Goal: Task Accomplishment & Management: Use online tool/utility

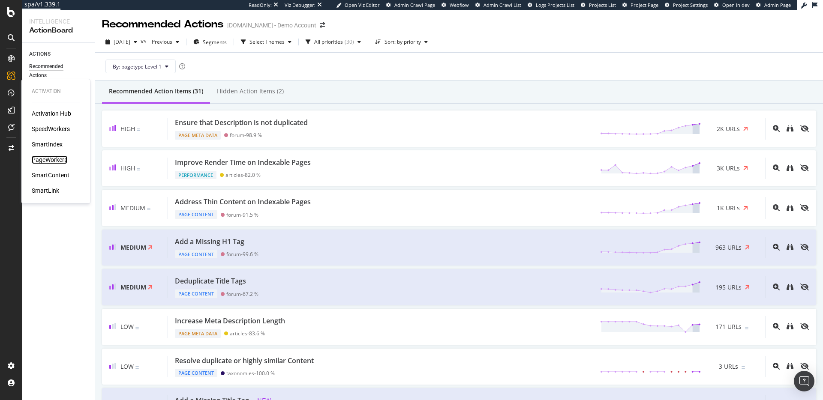
click at [51, 162] on div "PageWorkers" at bounding box center [50, 160] width 36 height 9
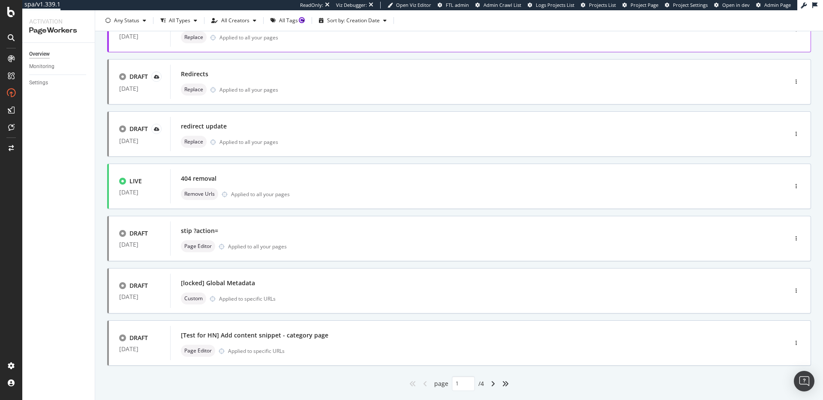
scroll to position [259, 0]
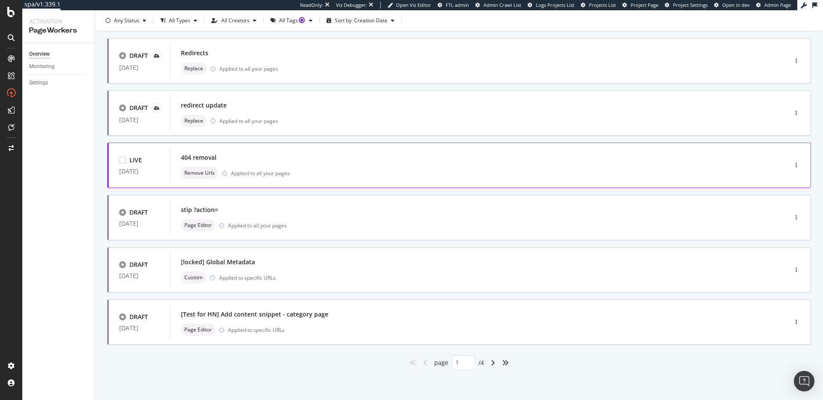
click at [320, 172] on div "Remove Urls Applied to all your pages" at bounding box center [466, 173] width 570 height 12
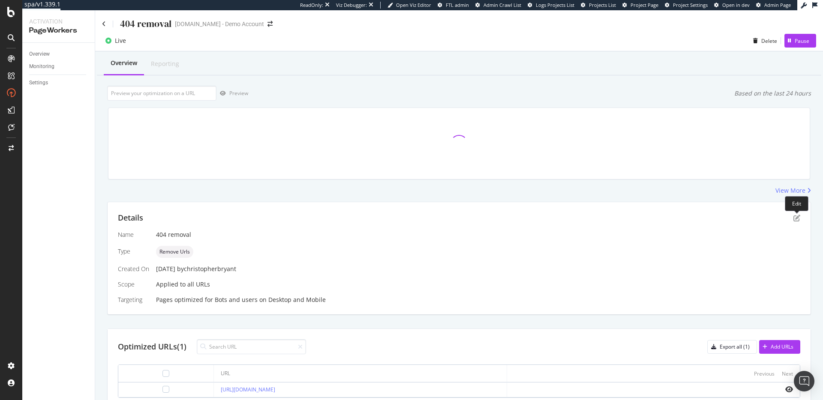
click at [796, 213] on div at bounding box center [796, 211] width 3 height 3
click at [795, 215] on icon "pen-to-square" at bounding box center [796, 218] width 7 height 7
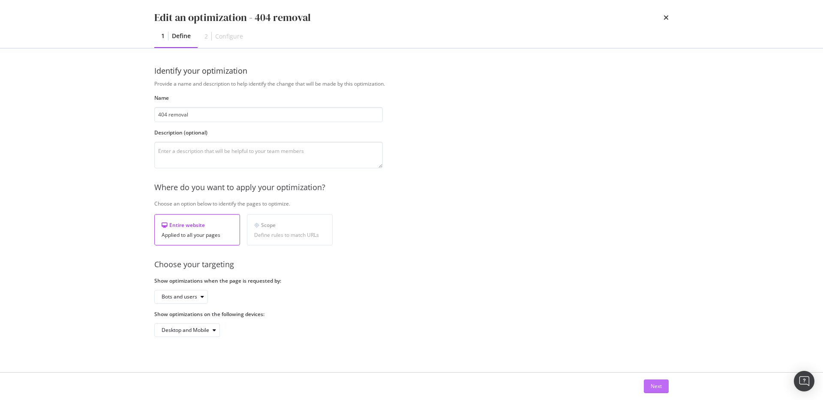
click at [651, 389] on div "Next" at bounding box center [656, 386] width 11 height 7
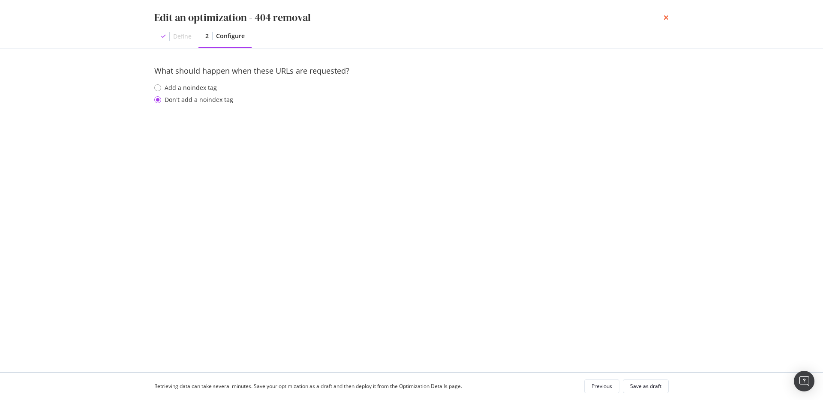
click at [665, 16] on icon "times" at bounding box center [666, 17] width 5 height 7
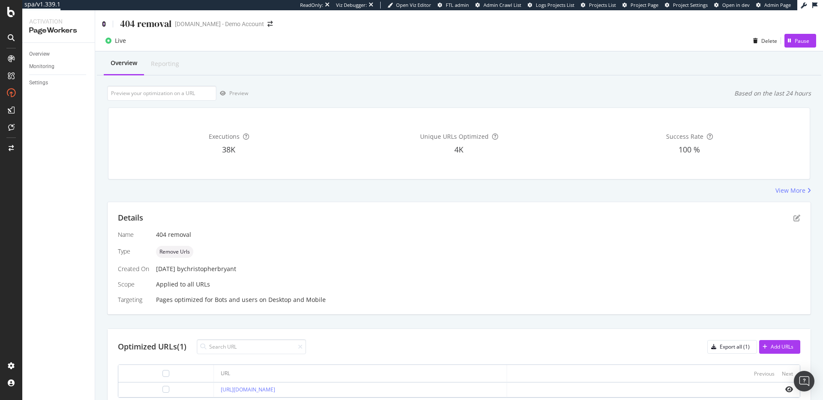
click at [102, 21] on icon at bounding box center [104, 24] width 4 height 6
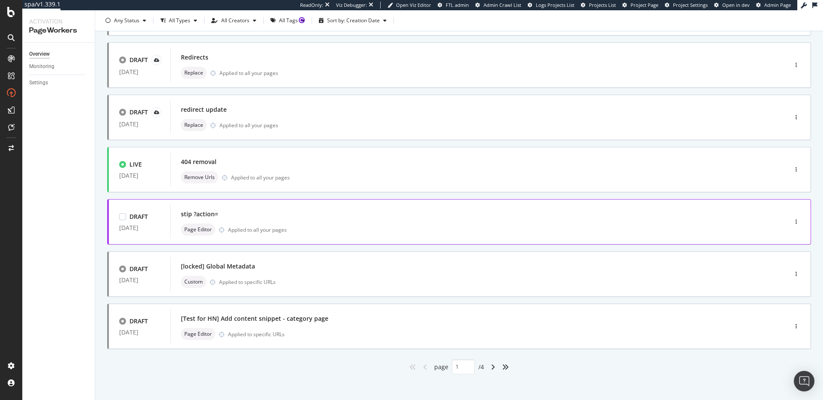
scroll to position [259, 0]
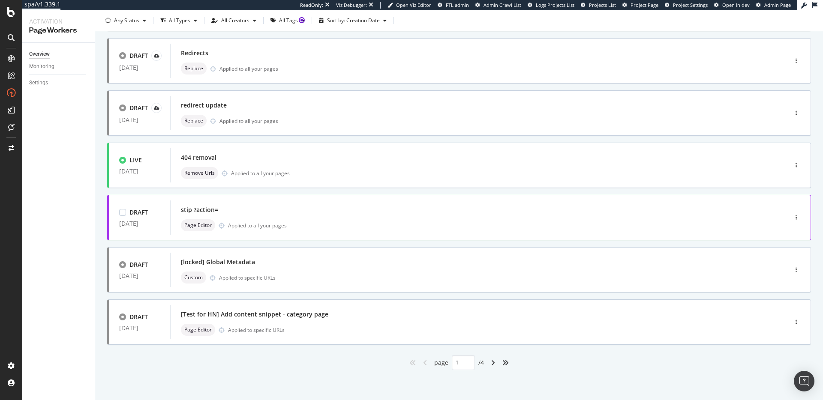
click at [348, 212] on div "stip ?action=" at bounding box center [466, 210] width 570 height 12
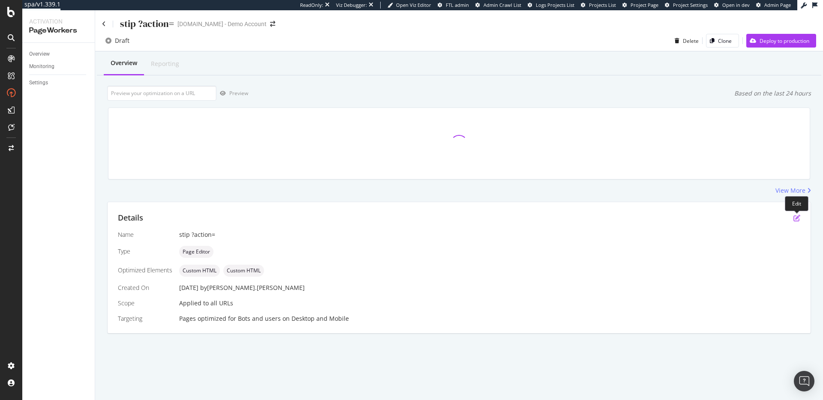
click at [796, 218] on icon "pen-to-square" at bounding box center [796, 218] width 7 height 7
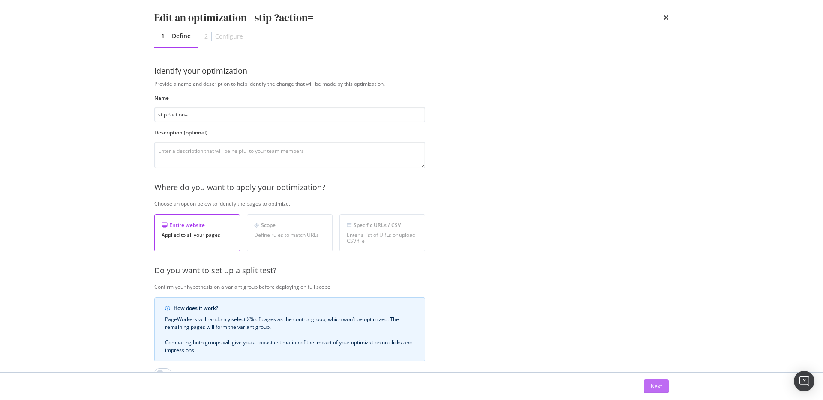
click at [664, 388] on button "Next" at bounding box center [656, 387] width 25 height 14
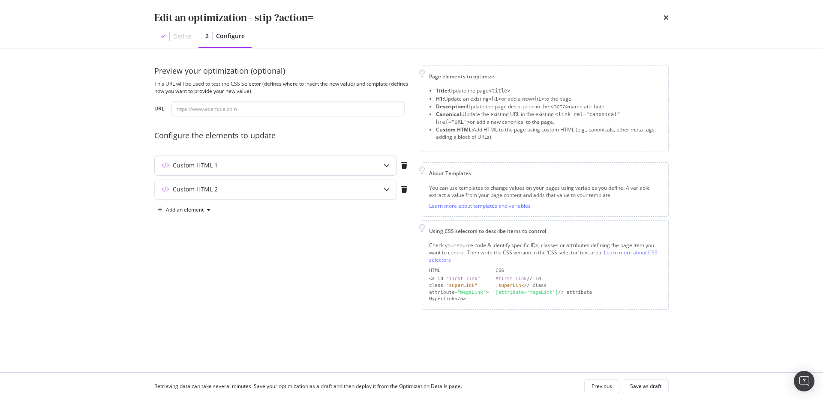
click at [212, 170] on div "Custom HTML 1" at bounding box center [276, 166] width 242 height 20
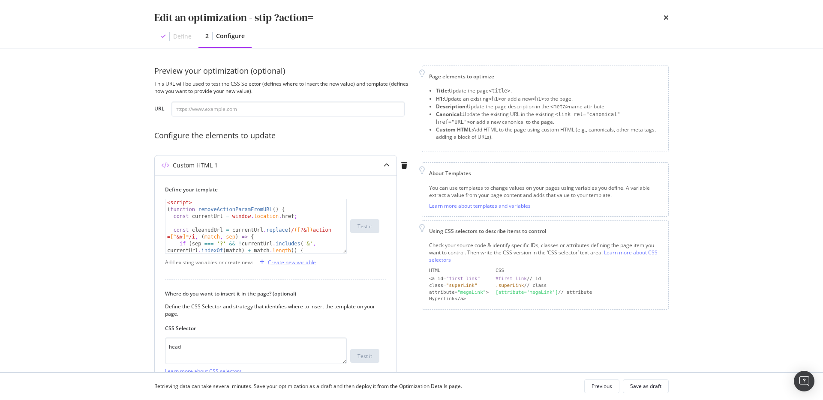
click at [295, 264] on div "Create new variable" at bounding box center [292, 262] width 48 height 7
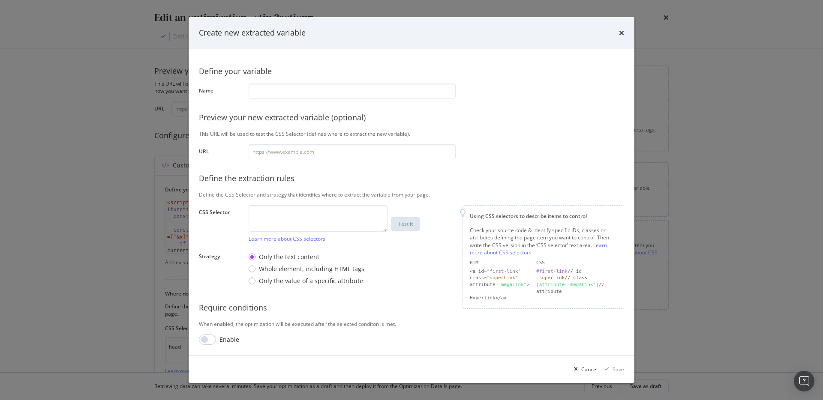
click at [619, 38] on div "times" at bounding box center [621, 32] width 5 height 11
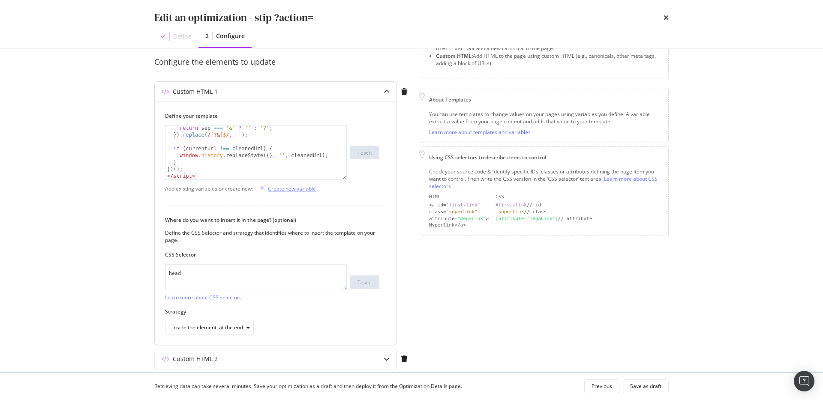
scroll to position [105, 0]
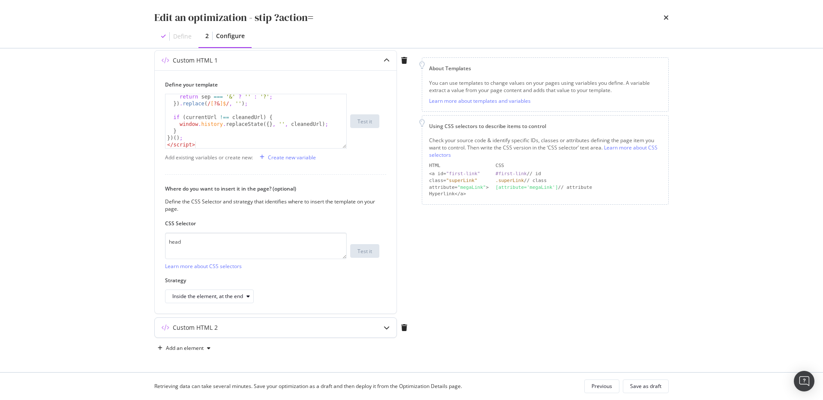
click at [216, 327] on div "Custom HTML 2" at bounding box center [195, 328] width 45 height 9
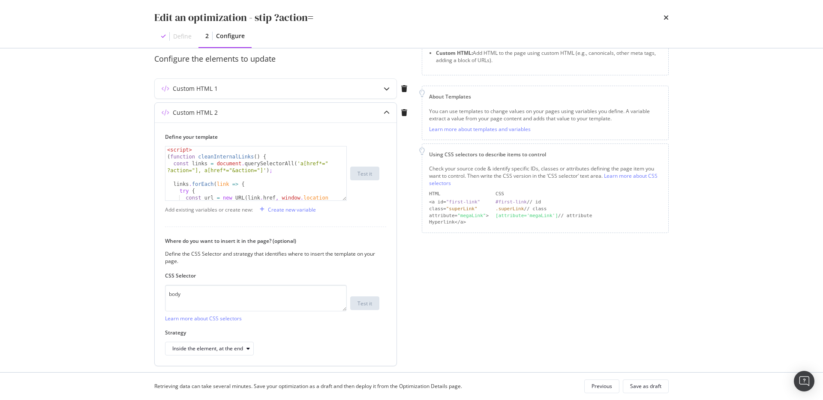
scroll to position [0, 0]
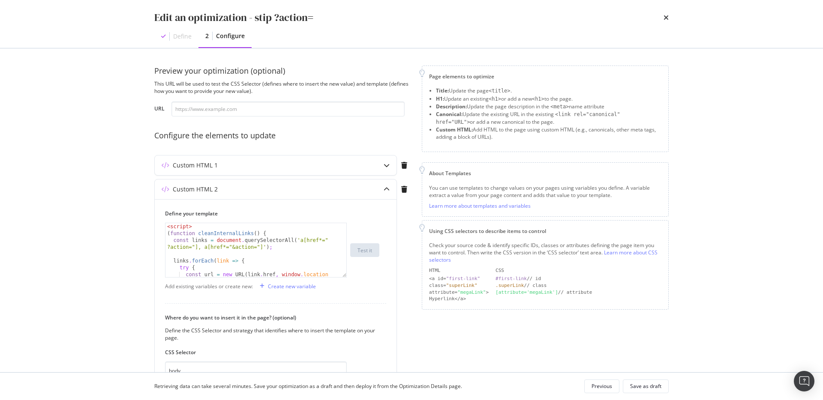
click at [670, 15] on div "Edit an optimization - stip ?action= Define 2 Configure" at bounding box center [411, 24] width 549 height 48
click at [664, 18] on icon "times" at bounding box center [666, 17] width 5 height 7
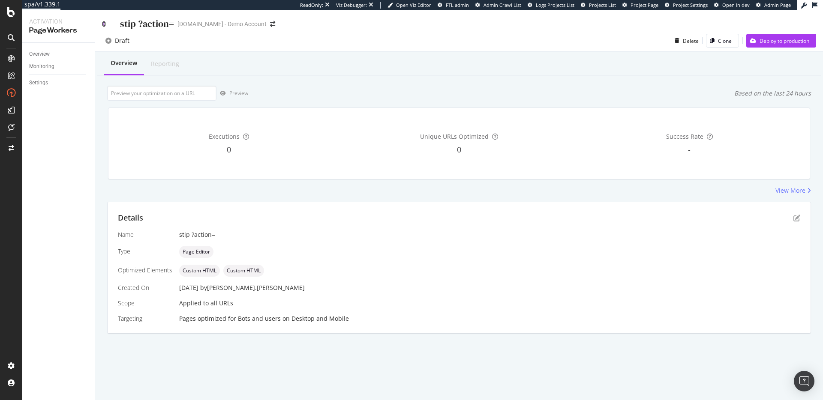
click at [104, 23] on icon at bounding box center [104, 24] width 4 height 6
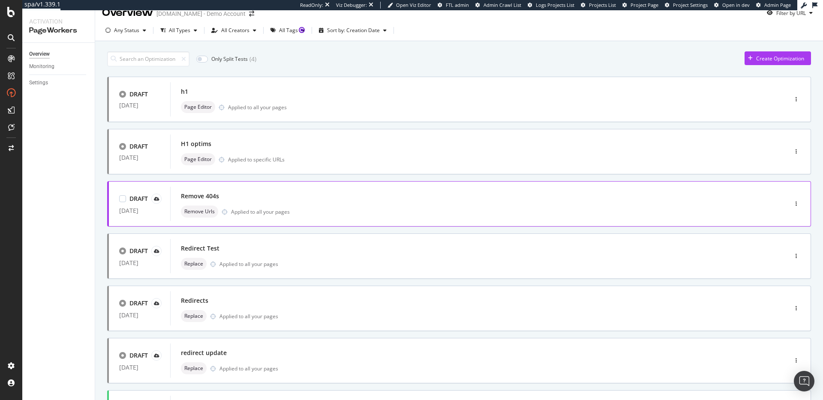
scroll to position [12, 0]
click at [382, 152] on div "H1 optims Page Editor Applied to specific URLs" at bounding box center [466, 151] width 570 height 27
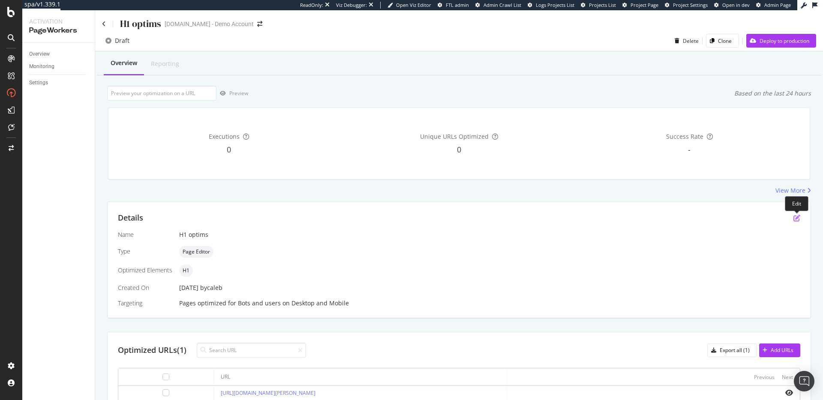
click at [797, 219] on icon "pen-to-square" at bounding box center [796, 218] width 7 height 7
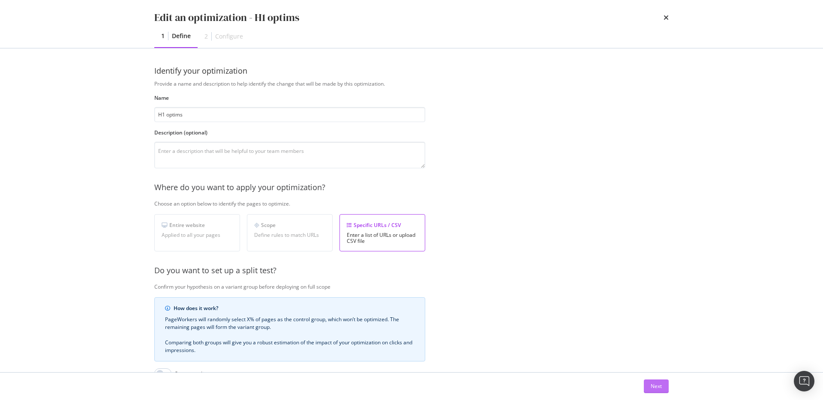
click at [662, 389] on button "Next" at bounding box center [656, 387] width 25 height 14
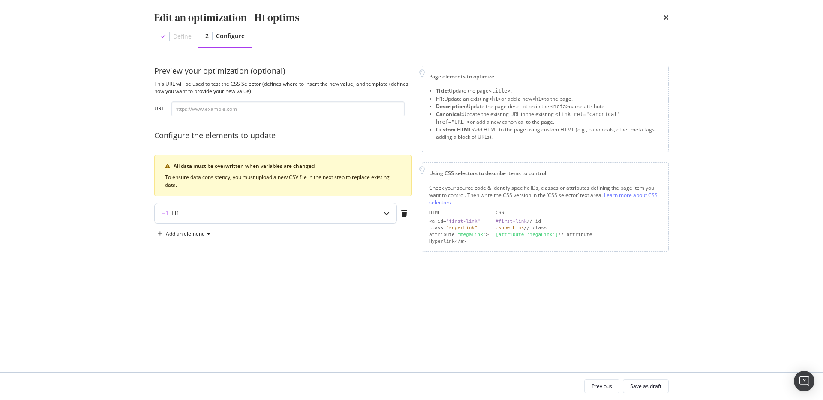
click at [278, 212] on div "H1" at bounding box center [259, 213] width 208 height 9
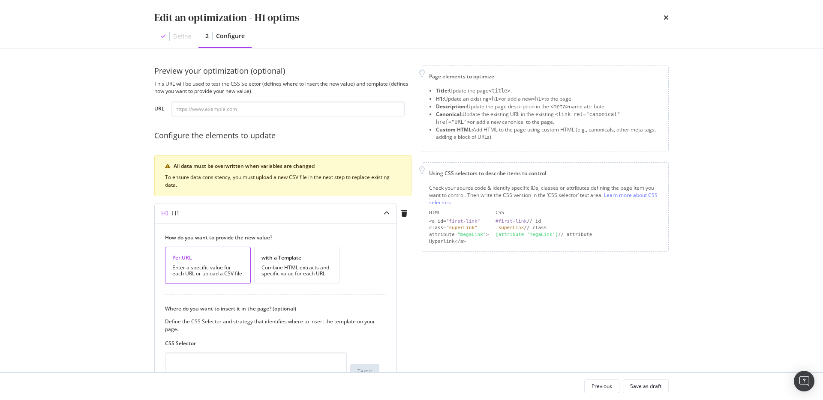
scroll to position [96, 0]
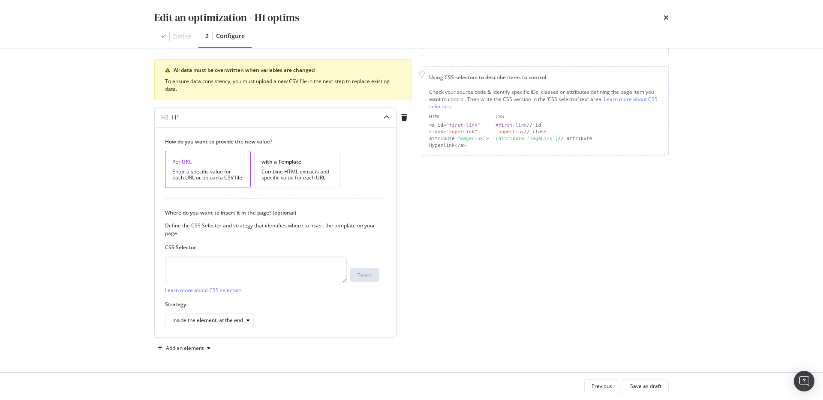
click at [379, 117] on div "modal" at bounding box center [387, 118] width 20 height 20
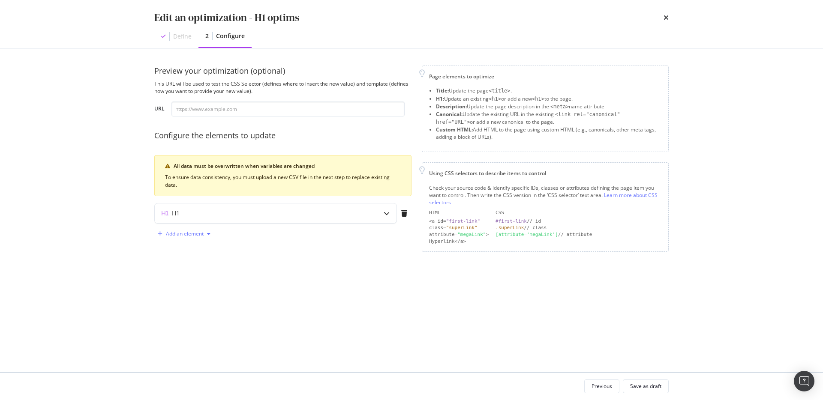
click at [195, 234] on div "Add an element" at bounding box center [185, 233] width 38 height 5
click at [198, 246] on div "Title" at bounding box center [189, 250] width 58 height 11
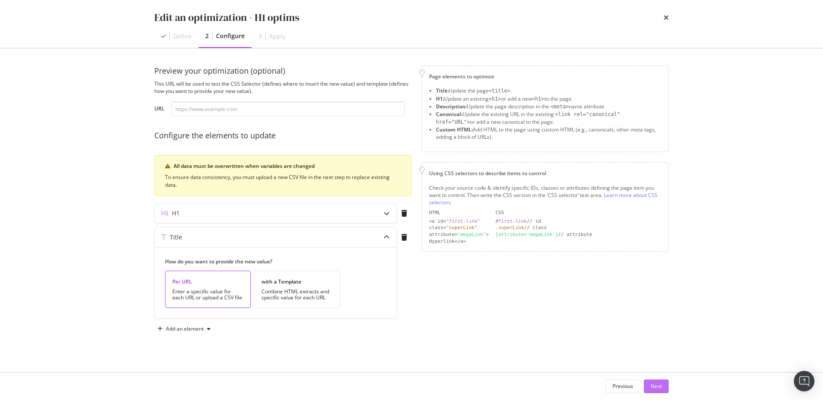
click at [652, 385] on div "Next" at bounding box center [656, 386] width 11 height 7
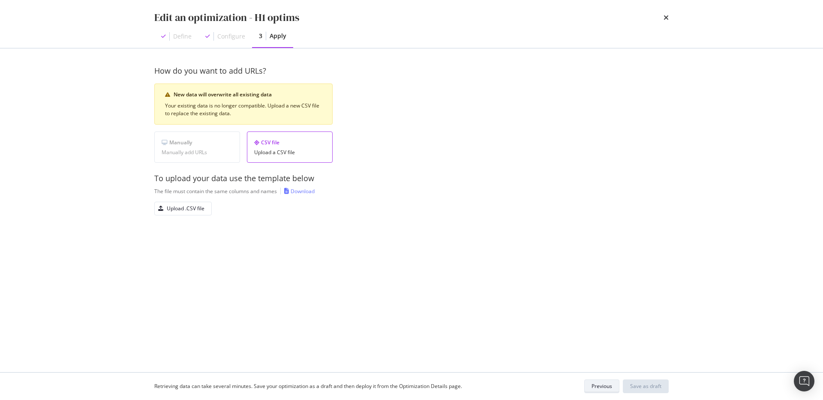
click at [597, 385] on div "Previous" at bounding box center [602, 386] width 21 height 7
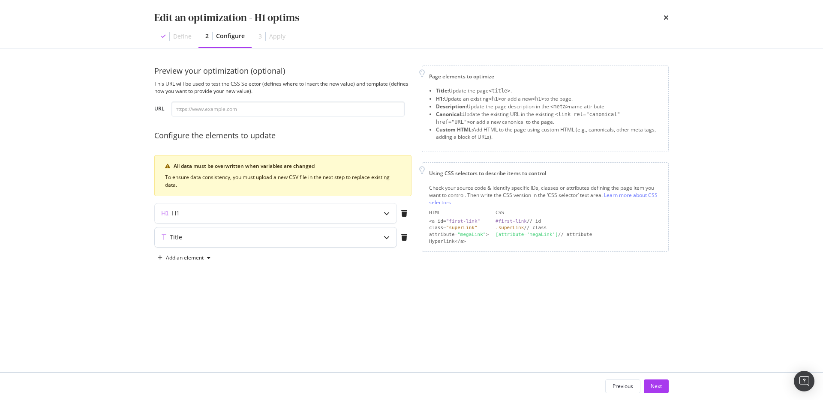
click at [187, 238] on div "Title" at bounding box center [259, 237] width 208 height 9
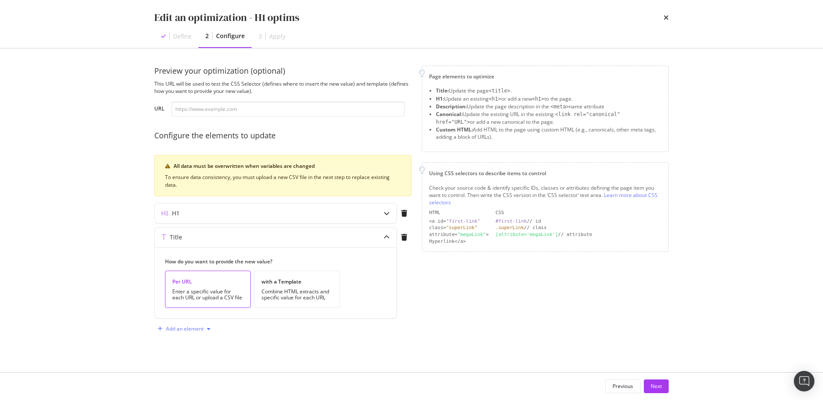
click at [196, 329] on div "Add an element" at bounding box center [185, 329] width 38 height 5
click at [290, 347] on div "Preview your optimization (optional) This URL will be used to test the CSS Sele…" at bounding box center [411, 210] width 514 height 288
click at [285, 297] on div "Combine HTML extracts and specific value for each URL" at bounding box center [296, 295] width 71 height 12
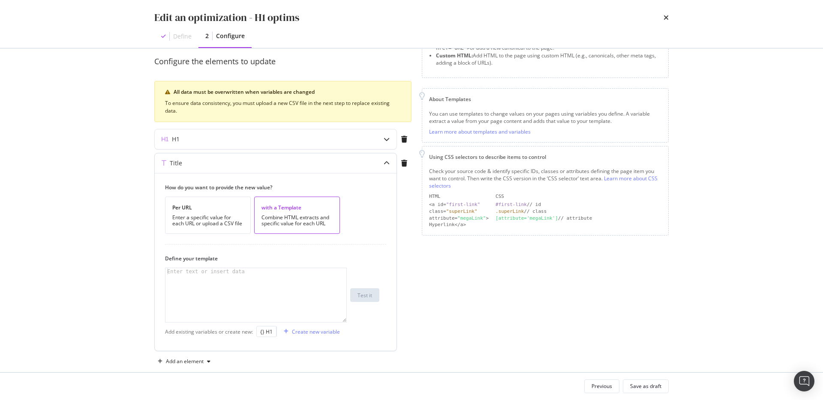
scroll to position [87, 0]
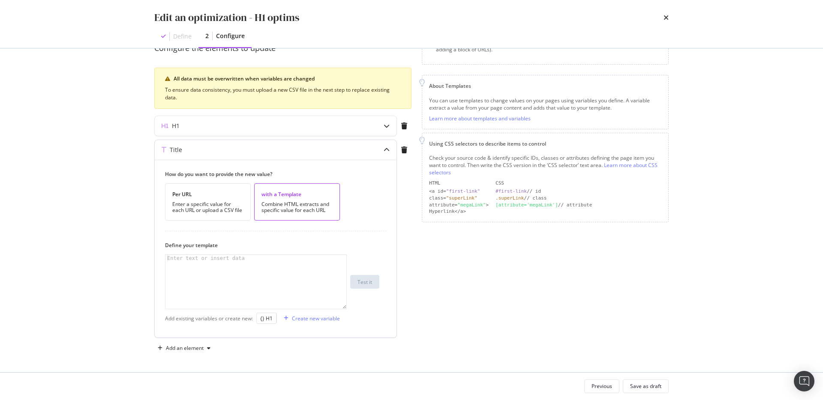
click at [222, 261] on div "Enter text or insert data" at bounding box center [205, 258] width 81 height 7
click at [269, 324] on div "{} H1" at bounding box center [266, 318] width 21 height 11
click at [265, 317] on div "{} H1" at bounding box center [266, 318] width 12 height 7
type textarea "{{ h1 }}"
click at [313, 314] on div "Create new variable" at bounding box center [310, 318] width 60 height 13
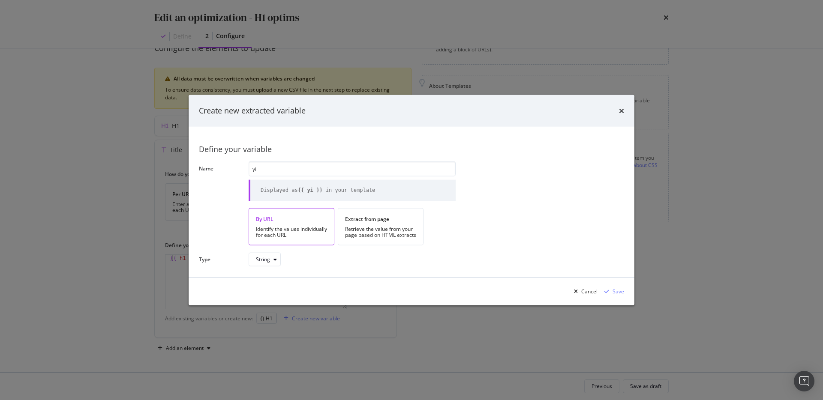
type input "y"
type input "title"
click at [623, 301] on div "Cancel Save" at bounding box center [412, 291] width 446 height 27
click at [618, 294] on div "Save" at bounding box center [619, 291] width 12 height 7
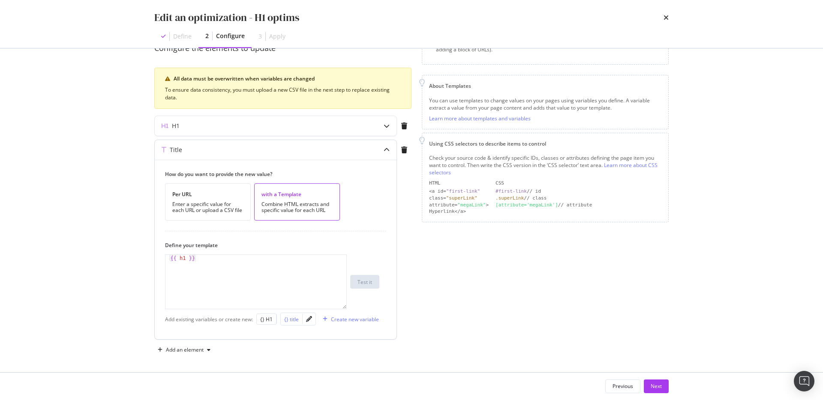
click at [294, 319] on div "{} title" at bounding box center [291, 319] width 15 height 7
type textarea "{{ h1 }} {{ title }}"
click at [309, 319] on icon "pencil" at bounding box center [309, 319] width 6 height 6
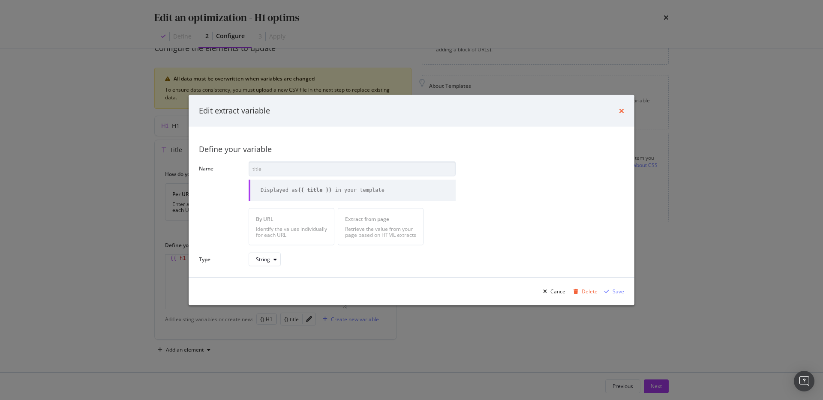
click at [622, 110] on icon "times" at bounding box center [621, 111] width 5 height 7
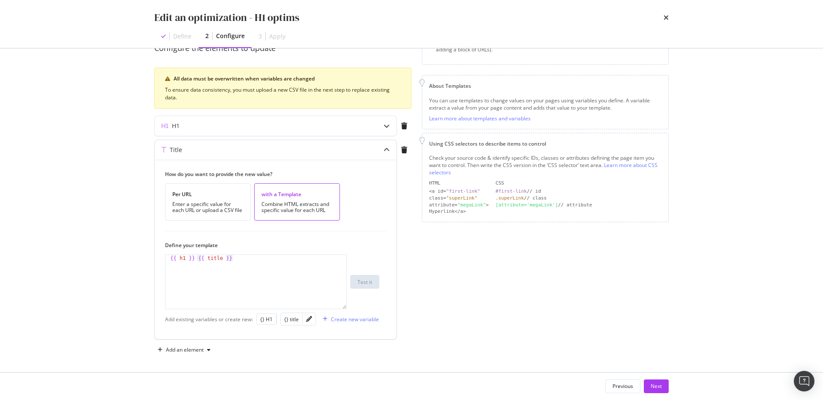
click at [253, 265] on div "{{ h1 }} {{ title }}" at bounding box center [255, 289] width 181 height 68
click at [667, 14] on icon "times" at bounding box center [666, 17] width 5 height 7
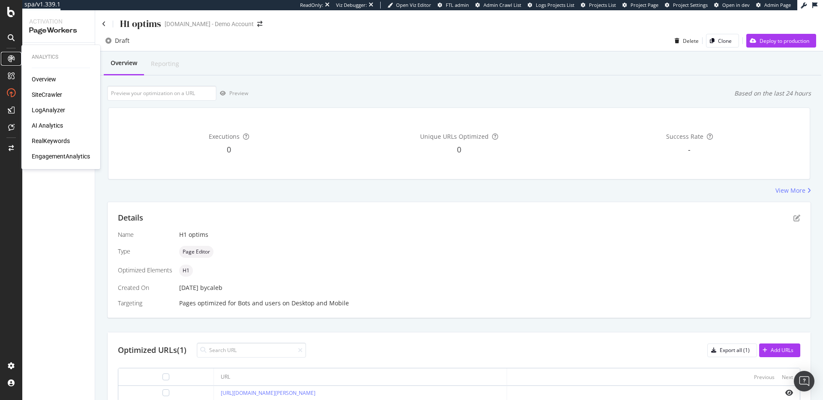
click at [10, 56] on icon at bounding box center [11, 58] width 7 height 7
